Goal: Find specific page/section: Find specific page/section

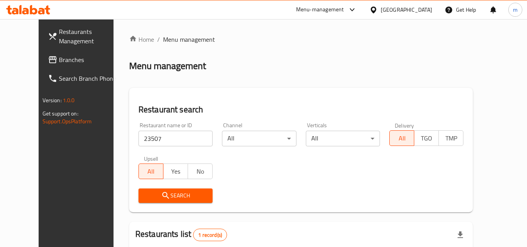
scroll to position [94, 0]
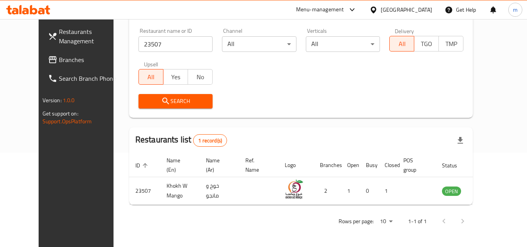
click at [425, 10] on div "[GEOGRAPHIC_DATA]" at bounding box center [407, 9] width 52 height 9
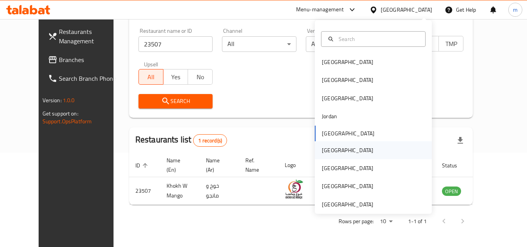
click at [333, 152] on div "[GEOGRAPHIC_DATA]" at bounding box center [348, 150] width 64 height 18
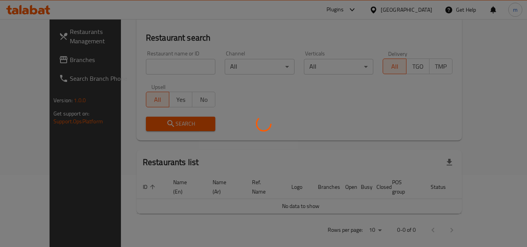
scroll to position [94, 0]
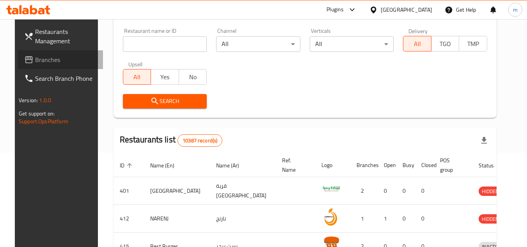
click at [40, 62] on span "Branches" at bounding box center [66, 59] width 62 height 9
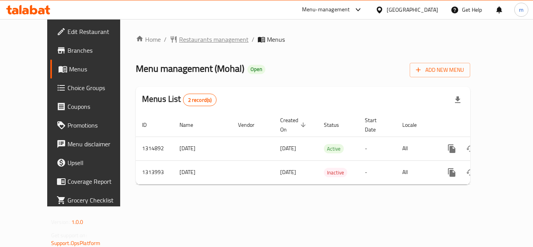
click at [180, 38] on span "Restaurants management" at bounding box center [213, 39] width 69 height 9
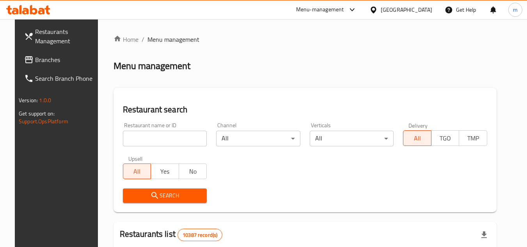
click at [145, 135] on input "search" at bounding box center [165, 139] width 84 height 16
paste input "706724"
type input "706724"
click at [130, 189] on button "Search" at bounding box center [165, 196] width 84 height 14
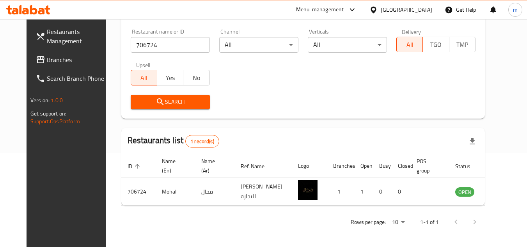
scroll to position [94, 0]
